Goal: Information Seeking & Learning: Learn about a topic

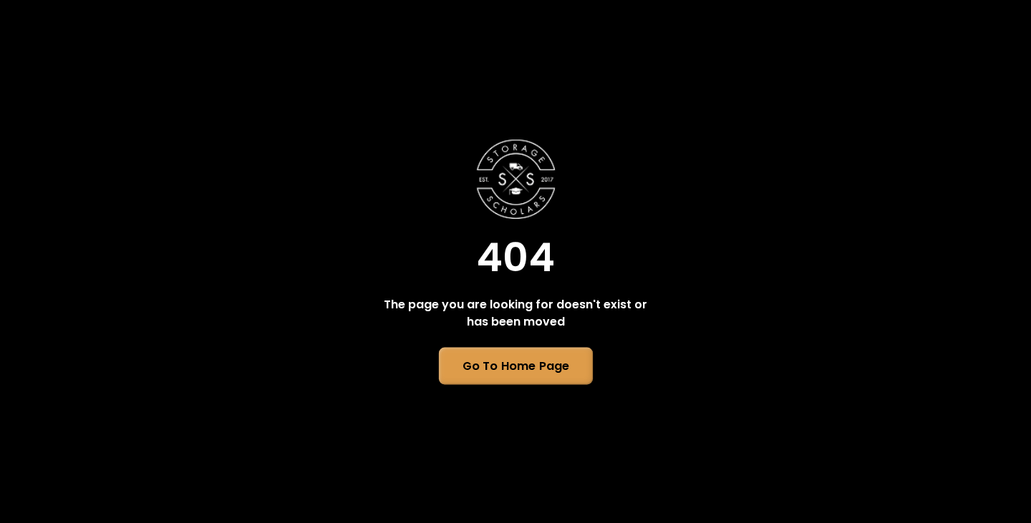
click at [535, 364] on link "Go To Home Page" at bounding box center [515, 366] width 154 height 37
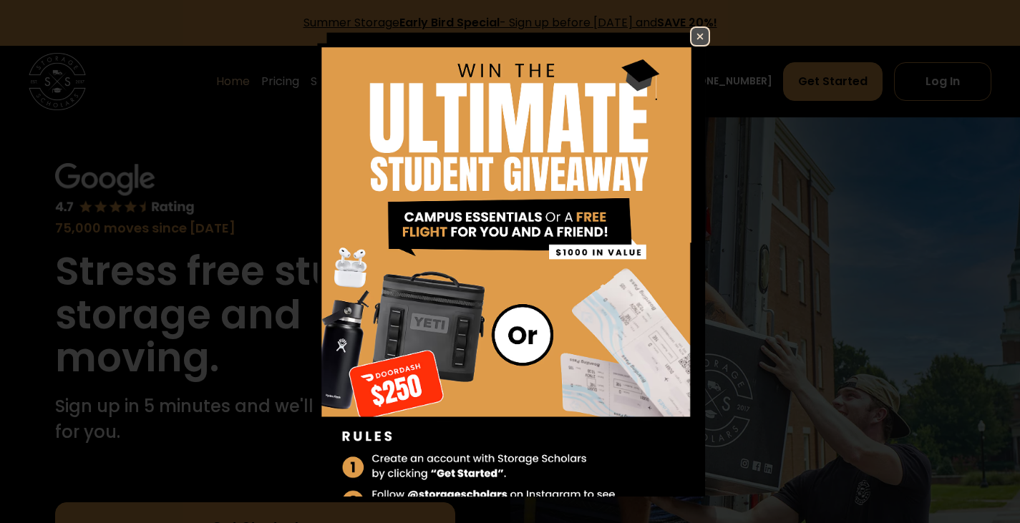
click at [692, 36] on img at bounding box center [699, 36] width 17 height 17
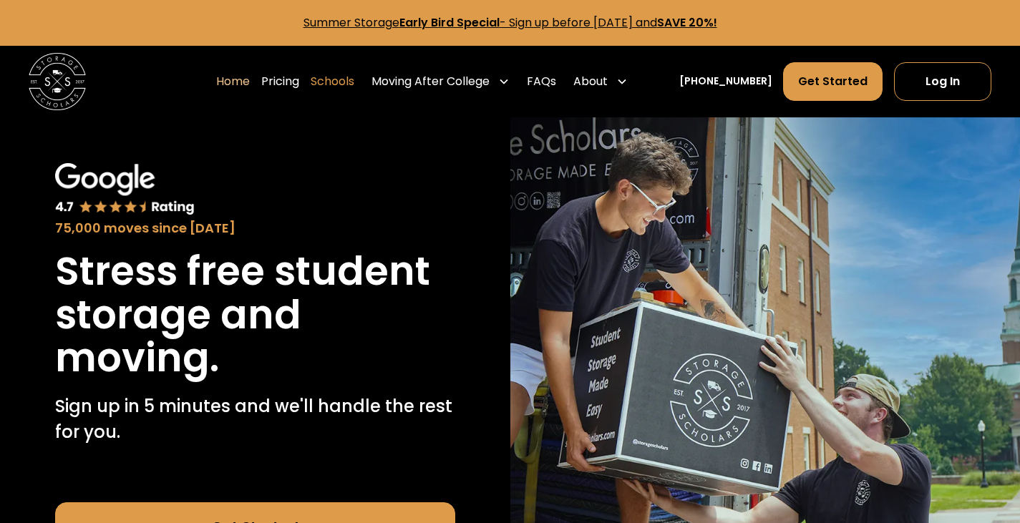
click at [351, 80] on link "Schools" at bounding box center [333, 82] width 44 height 40
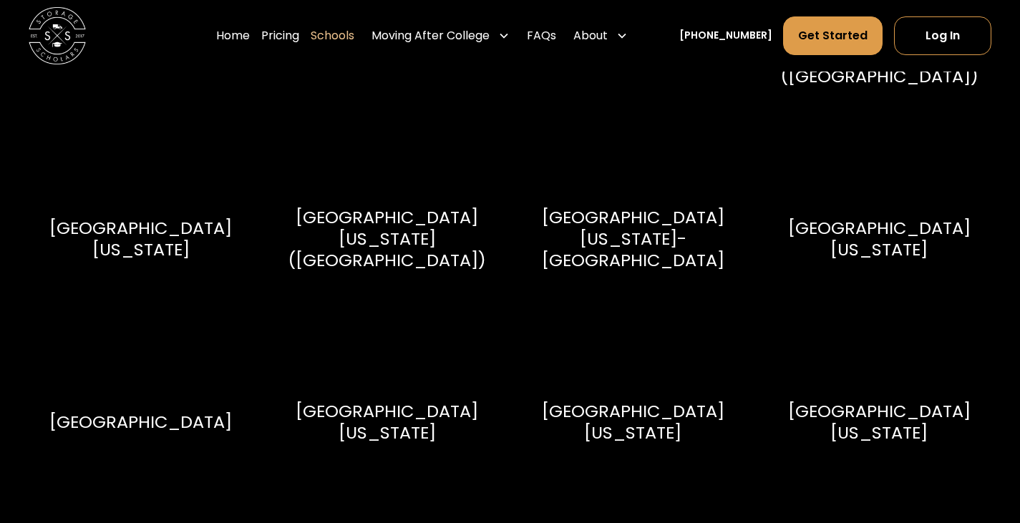
scroll to position [8090, 0]
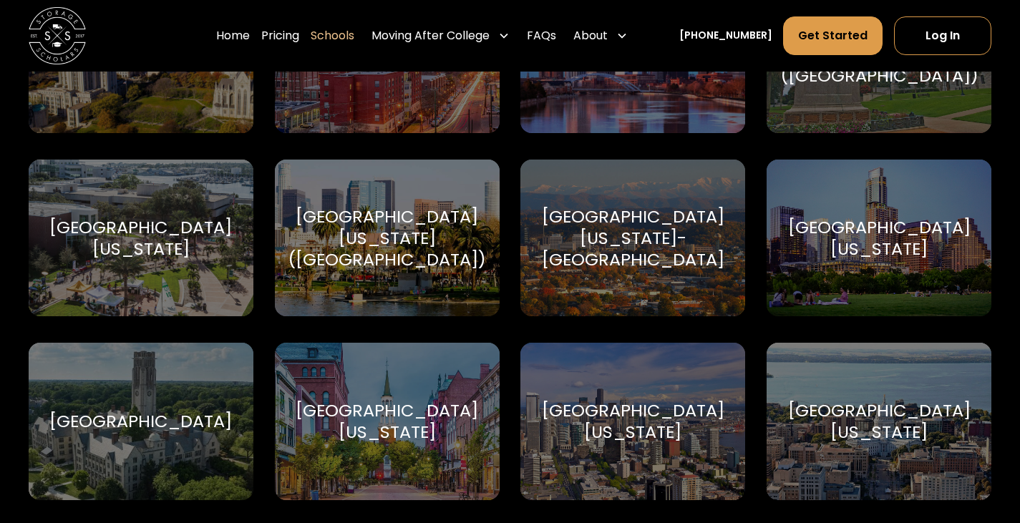
click at [891, 210] on div "University of Texas at Austin University of Texas at Austin" at bounding box center [879, 238] width 225 height 157
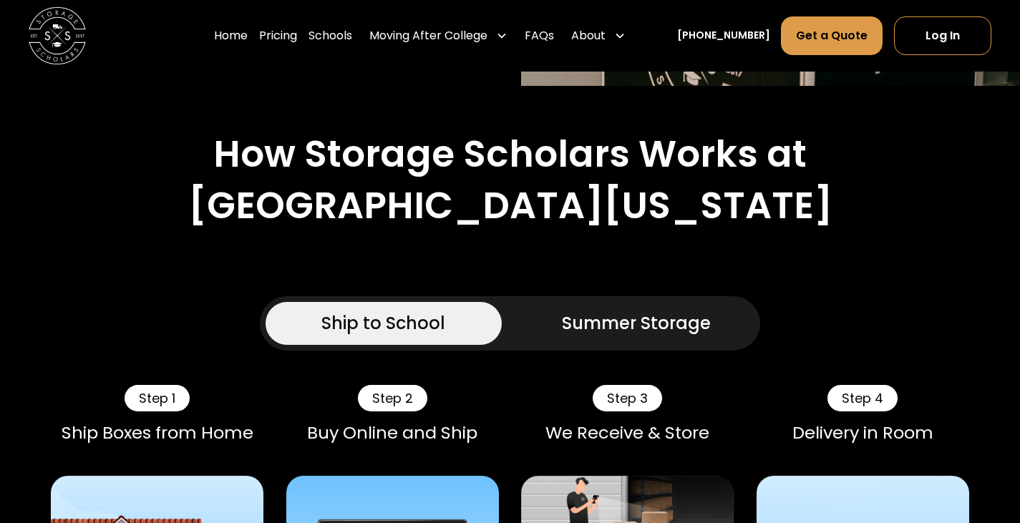
scroll to position [628, 0]
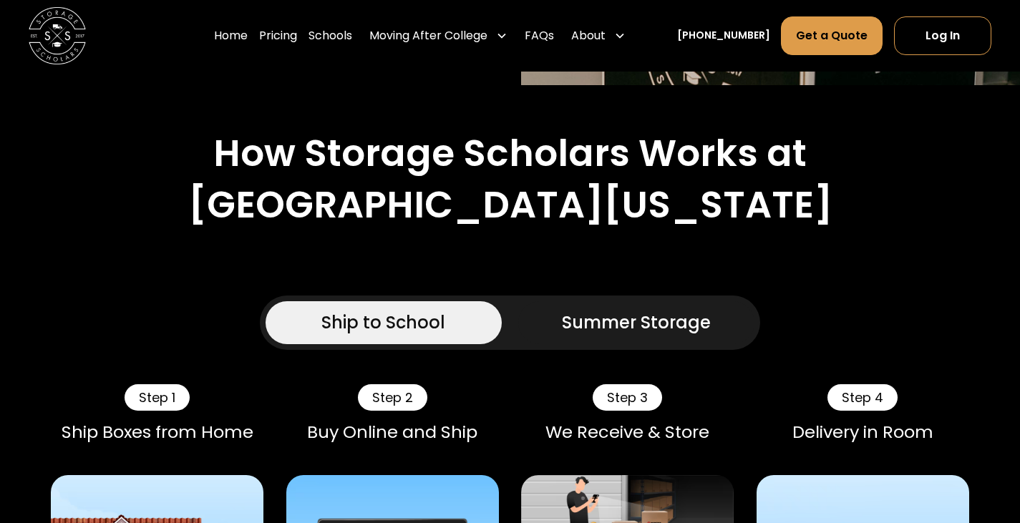
click at [638, 335] on div "Summer Storage" at bounding box center [636, 323] width 149 height 26
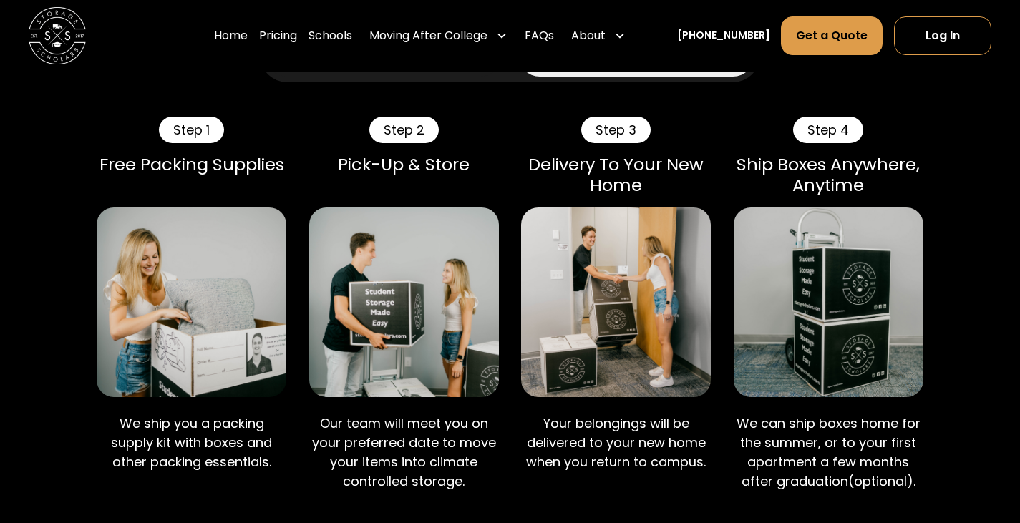
scroll to position [897, 0]
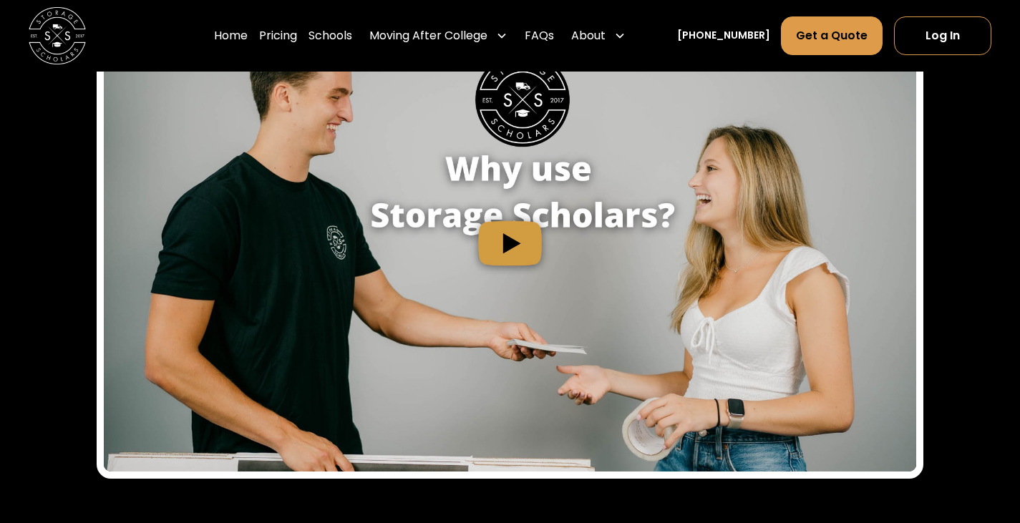
click at [508, 237] on img "open lightbox" at bounding box center [510, 243] width 812 height 457
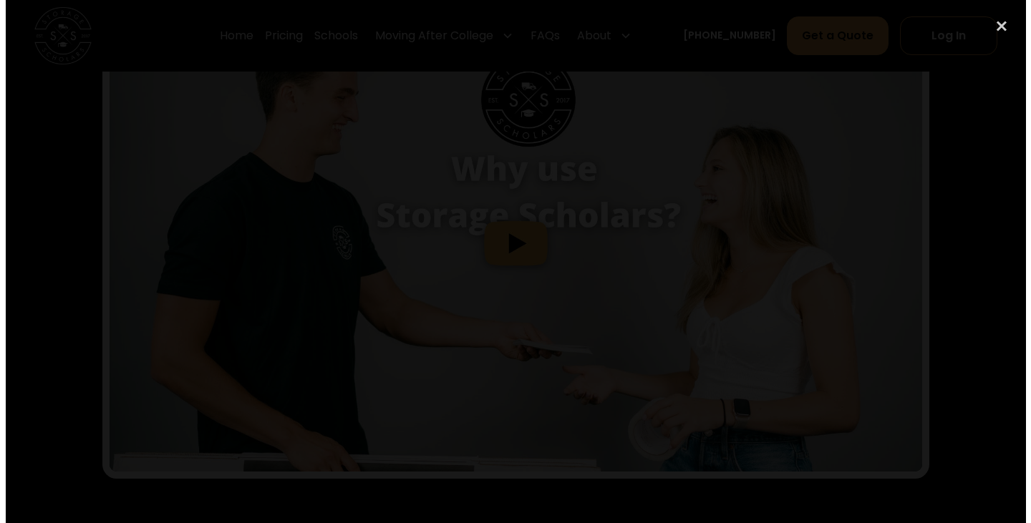
scroll to position [1647, 0]
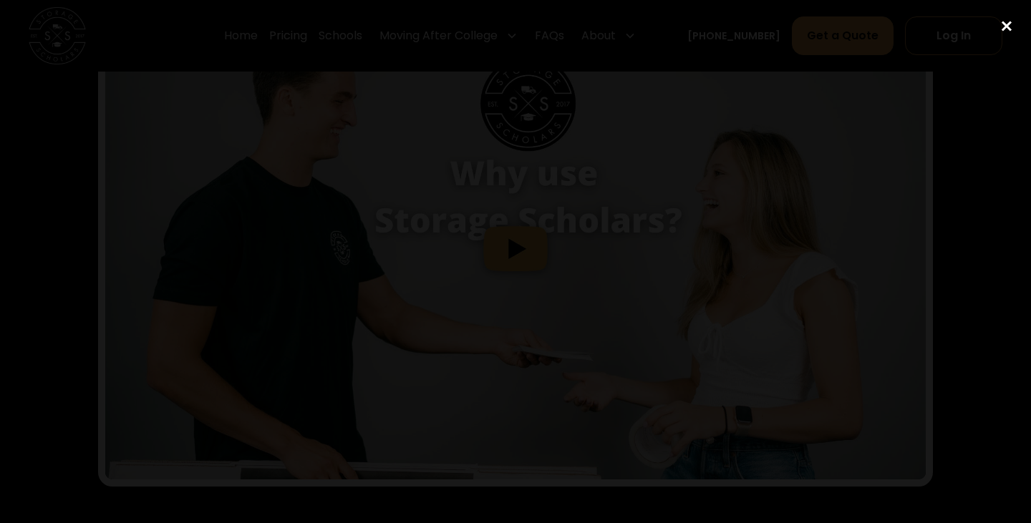
click at [1006, 29] on div "close lightbox" at bounding box center [1006, 26] width 49 height 31
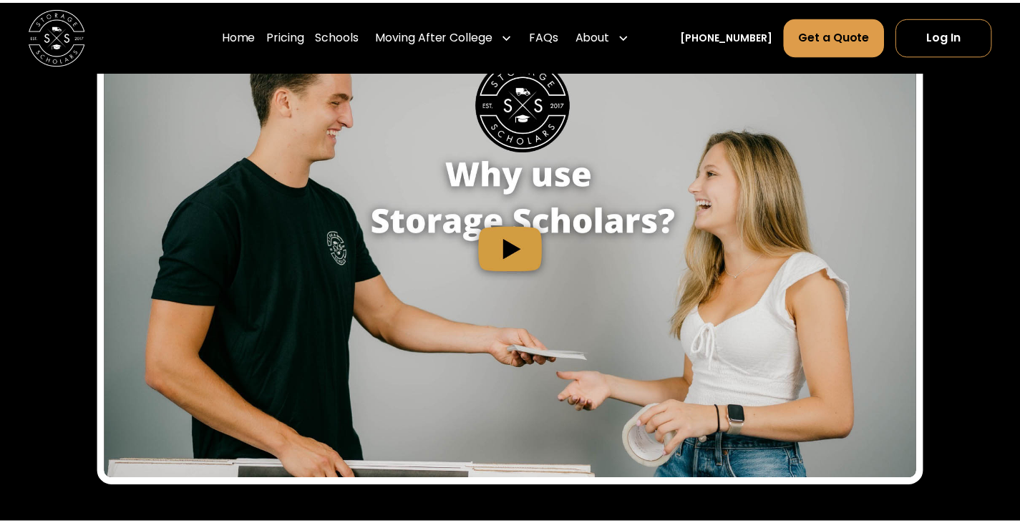
scroll to position [1645, 0]
